Goal: Transaction & Acquisition: Purchase product/service

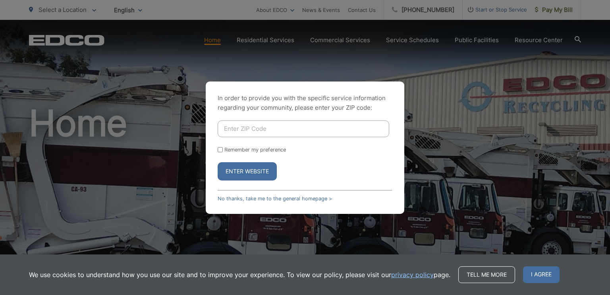
click at [267, 130] on input "Enter ZIP Code" at bounding box center [303, 128] width 171 height 17
type input "91906"
click at [259, 170] on button "Enter Website" at bounding box center [247, 171] width 59 height 18
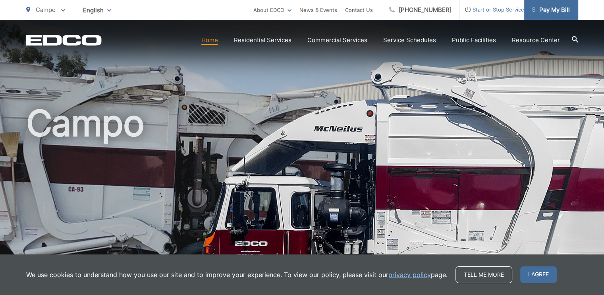
click at [562, 5] on span "Pay My Bill" at bounding box center [551, 10] width 38 height 10
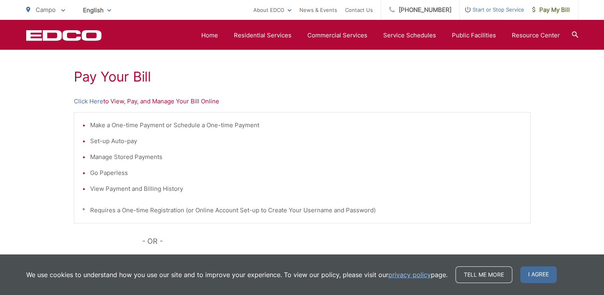
scroll to position [135, 0]
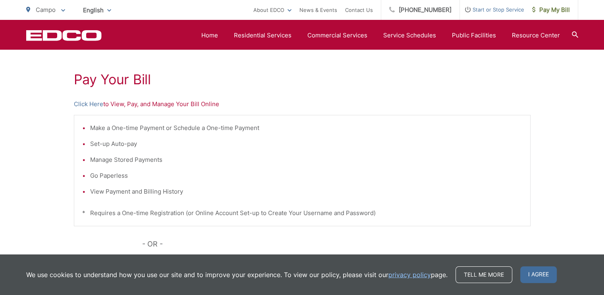
click at [141, 104] on p "Click Here to View, Pay, and Manage Your Bill Online" at bounding box center [302, 104] width 457 height 10
click at [93, 103] on link "Click Here" at bounding box center [88, 104] width 29 height 10
